Goal: Task Accomplishment & Management: Manage account settings

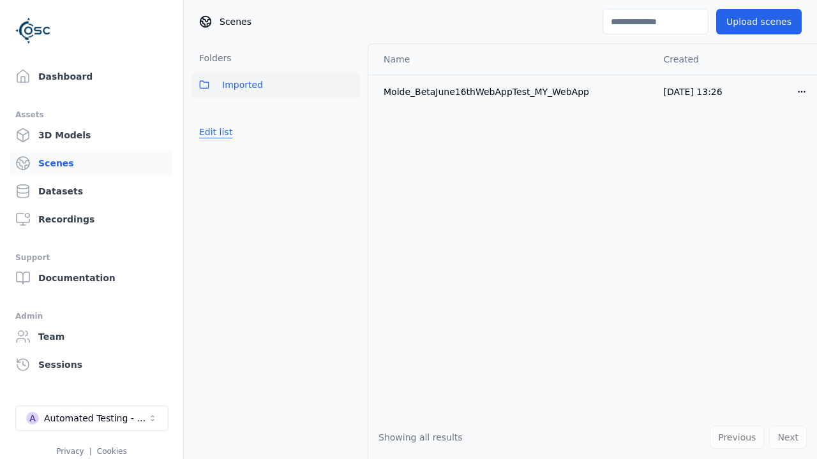
click at [213, 132] on button "Edit list" at bounding box center [215, 132] width 48 height 23
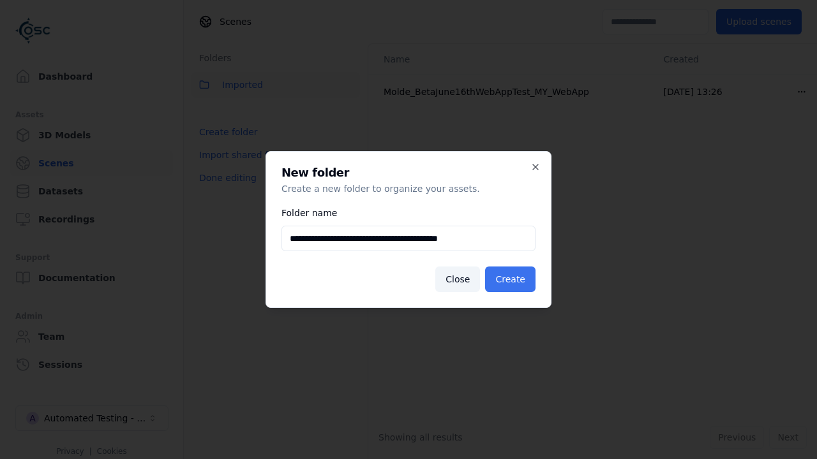
type input "**********"
click at [512, 279] on button "Create" at bounding box center [510, 280] width 50 height 26
click at [224, 189] on button "Done editing" at bounding box center [227, 177] width 73 height 23
click at [213, 166] on button "Done editing" at bounding box center [227, 177] width 73 height 23
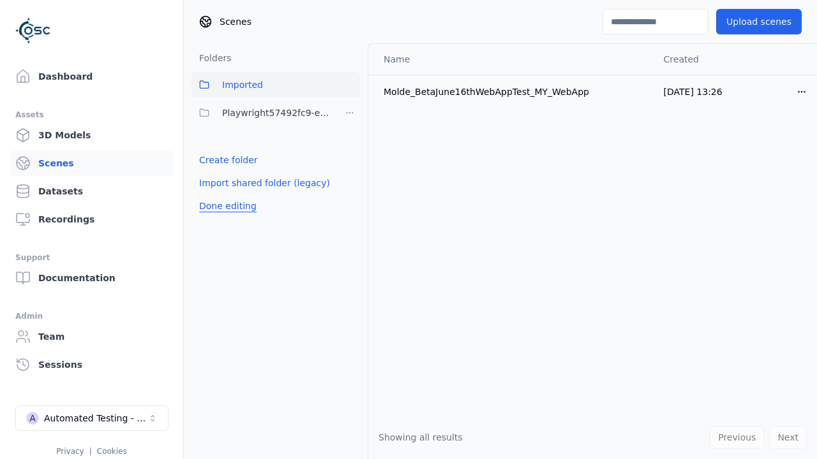
click at [350, 113] on html "Support Dashboard Assets 3D Models Scenes Datasets Recordings Support Documenta…" at bounding box center [408, 229] width 817 height 459
click at [350, 180] on div "Rename" at bounding box center [354, 180] width 85 height 20
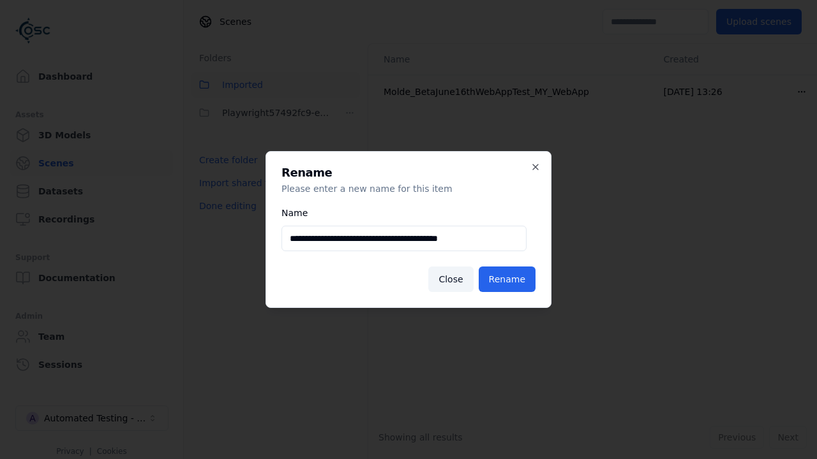
click at [404, 239] on input "**********" at bounding box center [403, 239] width 245 height 26
type input "**********"
click at [509, 279] on button "Rename" at bounding box center [506, 280] width 57 height 26
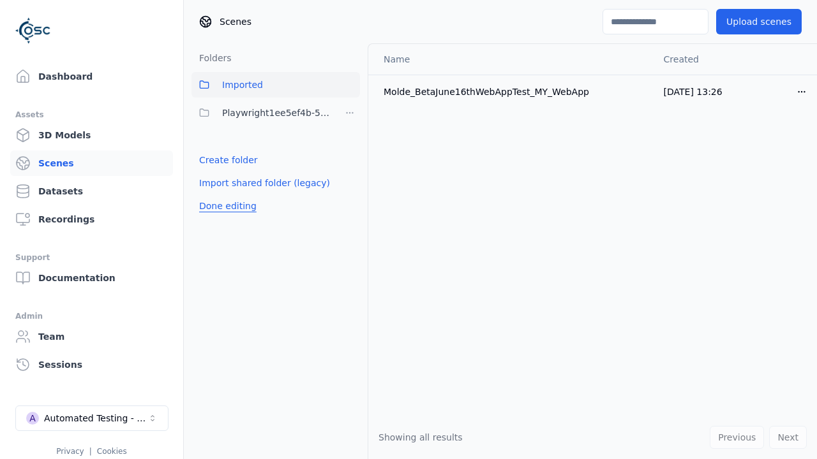
click at [224, 206] on button "Done editing" at bounding box center [227, 206] width 73 height 23
click at [213, 195] on button "Done editing" at bounding box center [227, 206] width 73 height 23
click at [350, 113] on html "Support Dashboard Assets 3D Models Scenes Datasets Recordings Support Documenta…" at bounding box center [408, 229] width 817 height 459
click at [350, 200] on div "Delete" at bounding box center [354, 200] width 85 height 20
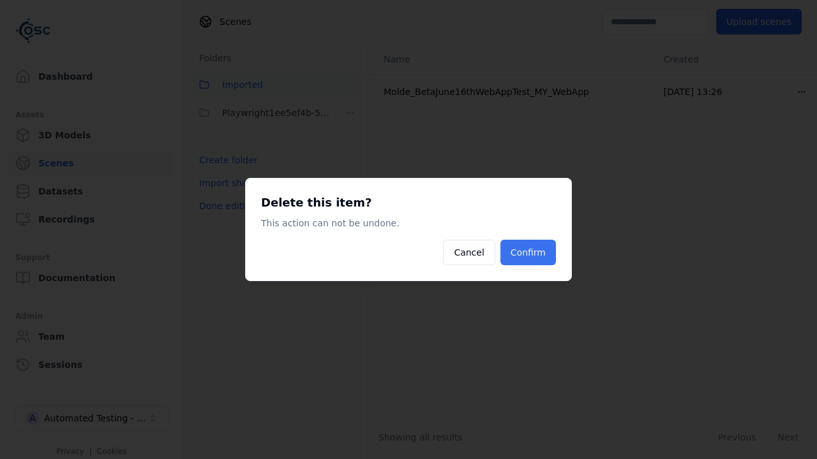
click at [529, 253] on button "Confirm" at bounding box center [527, 253] width 55 height 26
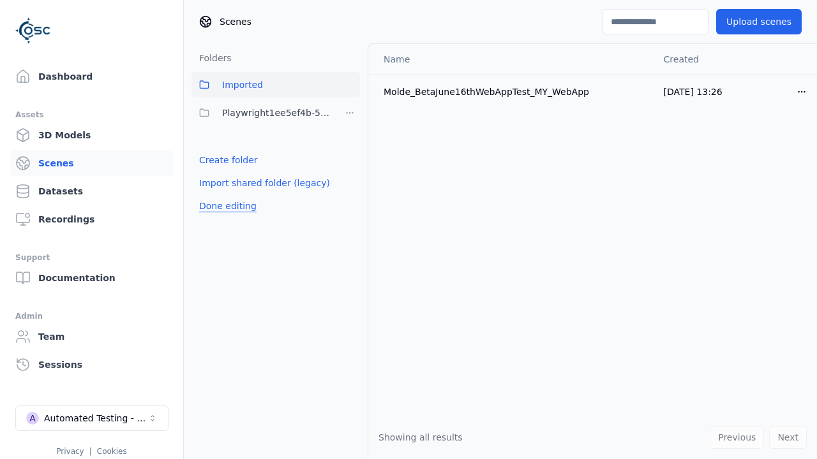
click at [224, 195] on button "Done editing" at bounding box center [227, 206] width 73 height 23
